Goal: Information Seeking & Learning: Find specific page/section

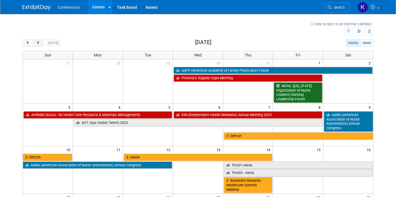
click at [36, 44] on span "next" at bounding box center [38, 43] width 4 height 4
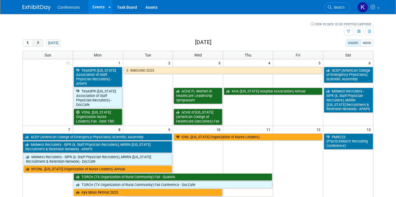
click at [37, 43] on span "next" at bounding box center [38, 43] width 4 height 4
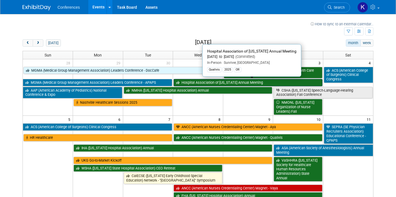
click at [262, 79] on link "Hospital Association of [US_STATE] Annual Meeting" at bounding box center [247, 82] width 149 height 7
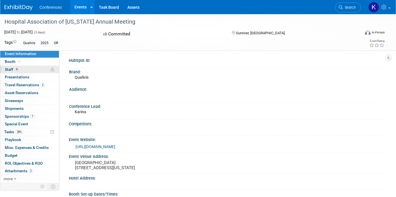
click at [13, 66] on link "4 Staff 4" at bounding box center [29, 70] width 59 height 8
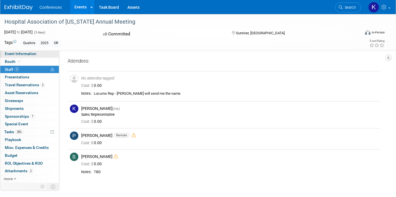
click at [35, 54] on link "Event Information" at bounding box center [29, 54] width 59 height 8
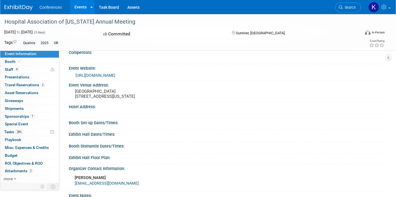
scroll to position [63, 0]
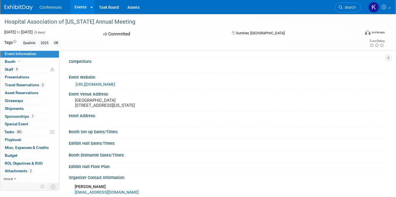
click at [113, 83] on link "[URL][DOMAIN_NAME]" at bounding box center [95, 84] width 40 height 5
